Goal: Task Accomplishment & Management: Manage account settings

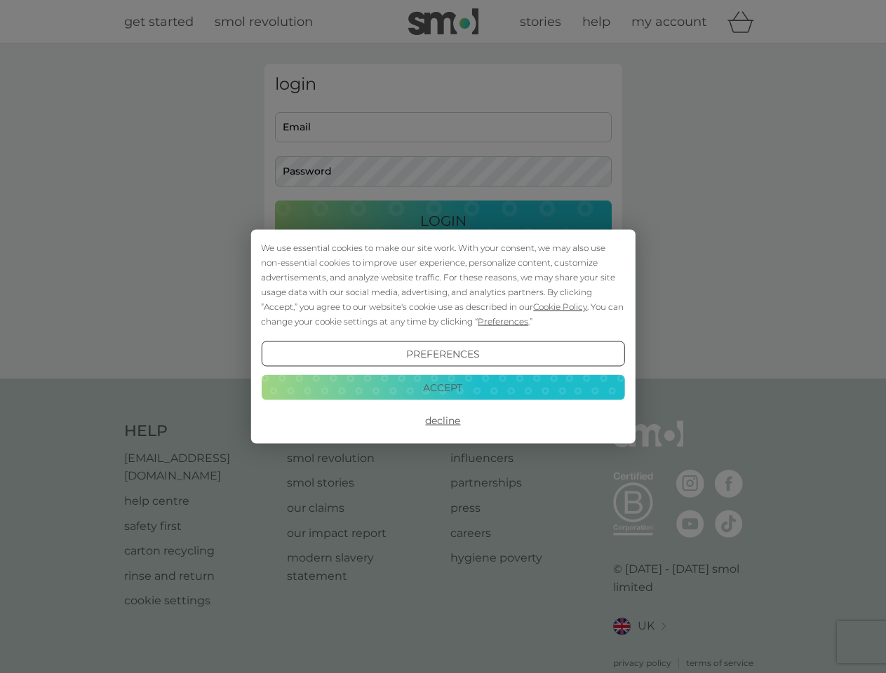
click at [560, 306] on span "Cookie Policy" at bounding box center [560, 306] width 54 height 11
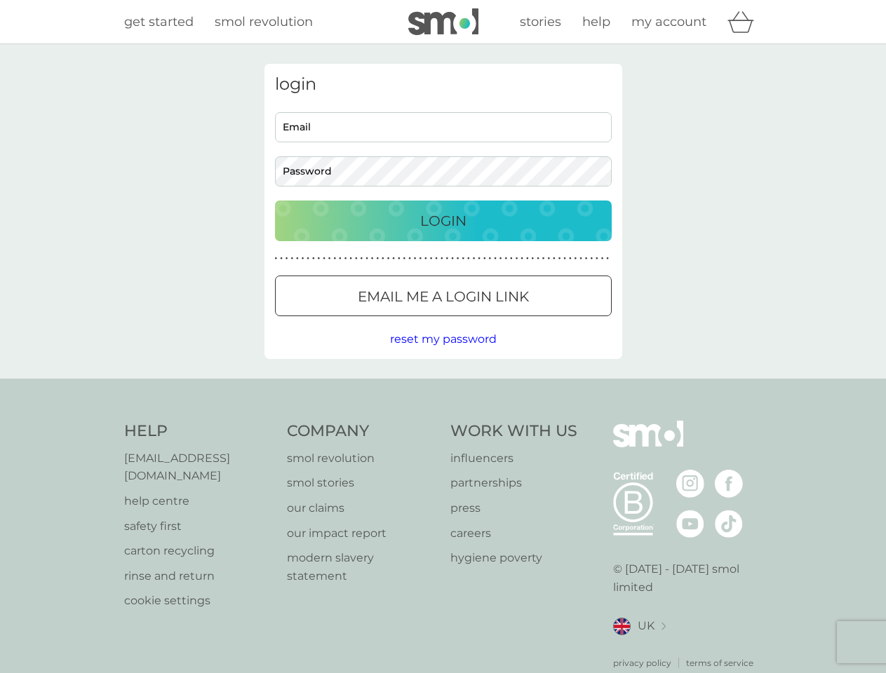
click at [501, 321] on div "login Email Password Login ● ● ● ● ● ● ● ● ● ● ● ● ● ● ● ● ● ● ● ● ● ● ● ● ● ● …" at bounding box center [443, 211] width 358 height 295
click at [442, 354] on div "login Email Password Login ● ● ● ● ● ● ● ● ● ● ● ● ● ● ● ● ● ● ● ● ● ● ● ● ● ● …" at bounding box center [443, 211] width 358 height 295
click at [442, 421] on div "Help [EMAIL_ADDRESS][DOMAIN_NAME] help centre safety first carton recycling rin…" at bounding box center [443, 545] width 638 height 249
click at [442, 387] on div "Help [EMAIL_ADDRESS][DOMAIN_NAME] help centre safety first carton recycling rin…" at bounding box center [443, 545] width 886 height 333
